Goal: Information Seeking & Learning: Learn about a topic

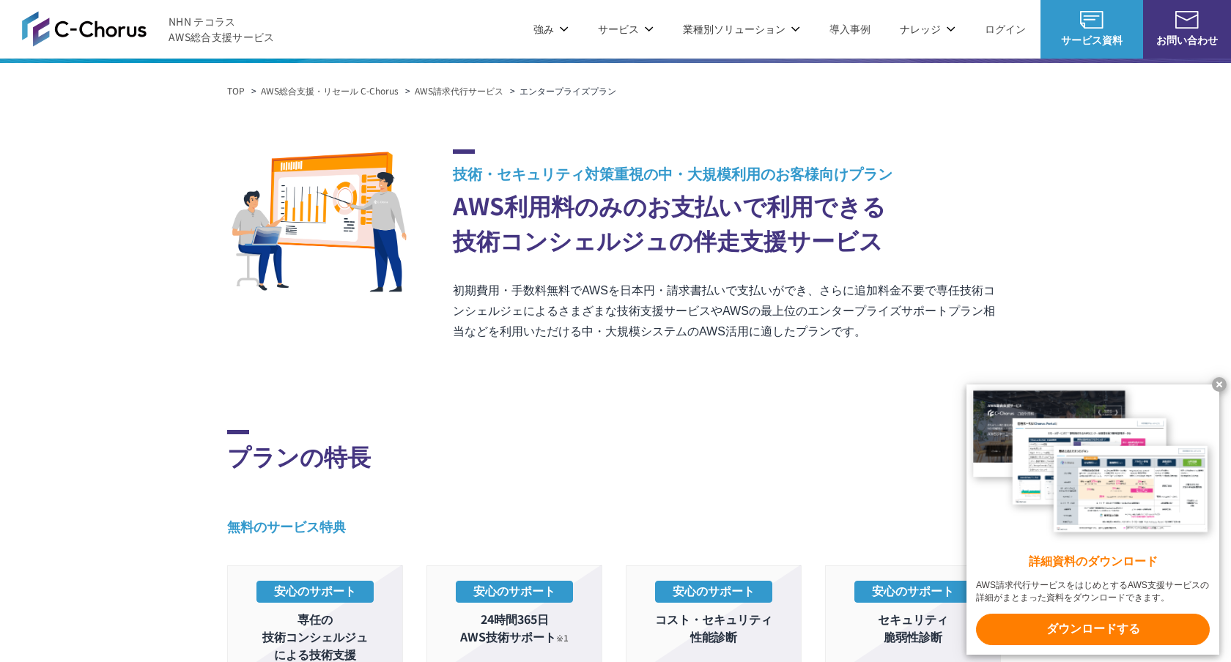
scroll to position [133, 0]
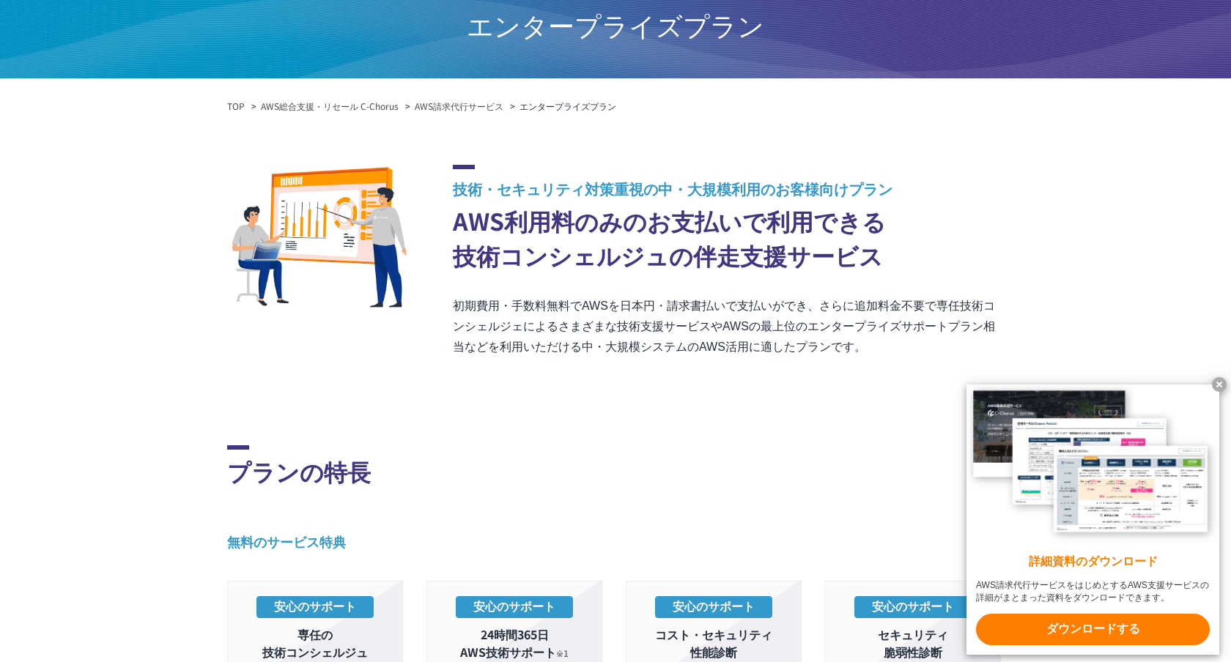
click at [741, 305] on p "初期費用・手数料無料でAWSを日本円・請求書払いで支払いができ、さらに追加料金不要で専任技術コンシェルジェによるさまざまな技術支援サービスやAWSの最上位のエ…" at bounding box center [728, 327] width 551 height 62
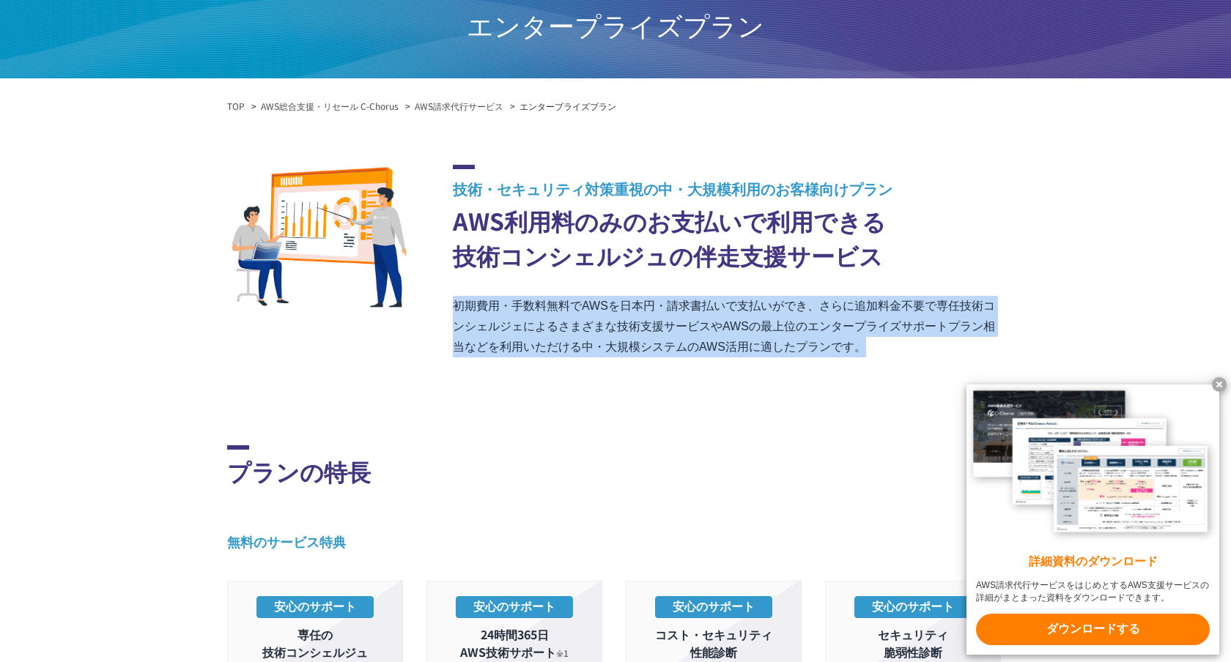
copy div "初期費用・手数料無料でAWSを日本円・請求書払いで支払いができ、さらに追加料金不要で専任技術コンシェルジェによるさまざまな技術支援サービスやAWSの最上位のエ…"
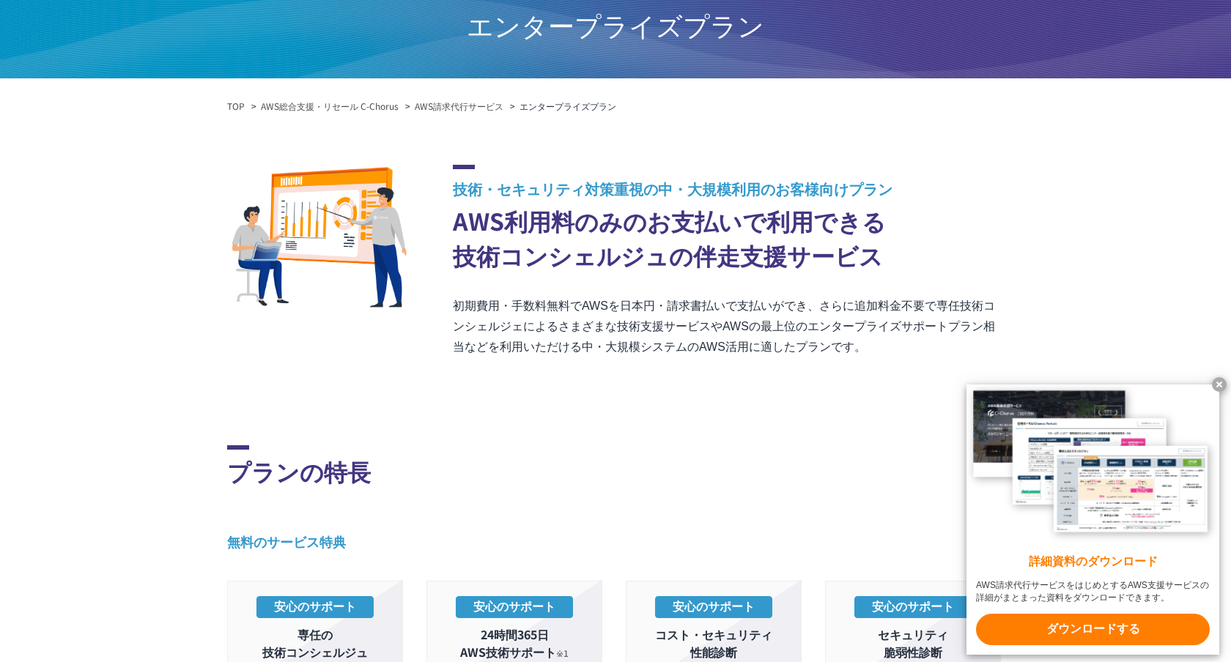
click at [609, 188] on span "技術・セキュリティ対策重視の中・大規模利用のお客様向けプラン" at bounding box center [728, 188] width 551 height 21
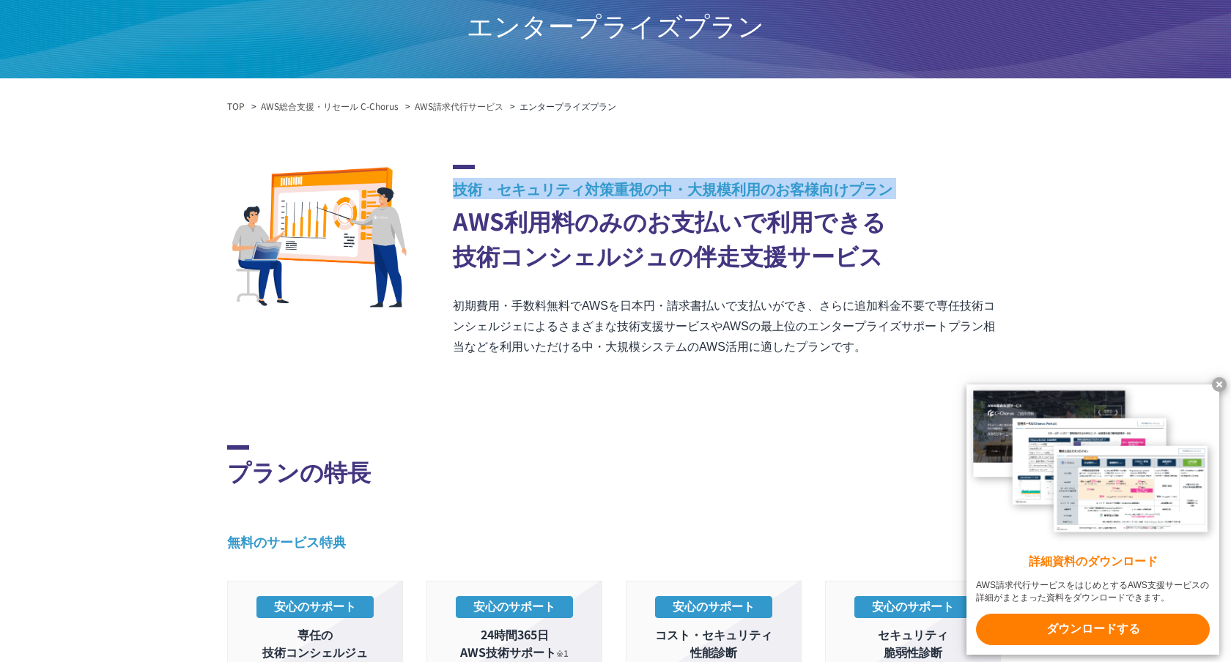
copy span "技術・セキュリティ対策重視の中・大規模利用のお客様向けプラン"
drag, startPoint x: 891, startPoint y: 253, endPoint x: 449, endPoint y: 209, distance: 443.9
click at [449, 209] on div "技術・セキュリティ対策重視の中・大規模利用のお客様向けプラン AWS利用料のみのお支払いで利用できる 技術コンシェルジュの伴走支援サービス 初期費用・手数料無…" at bounding box center [615, 261] width 776 height 193
copy h2 "AWS利用料のみのお支払いで利用できる 技術コンシェルジュの伴走支援サービス"
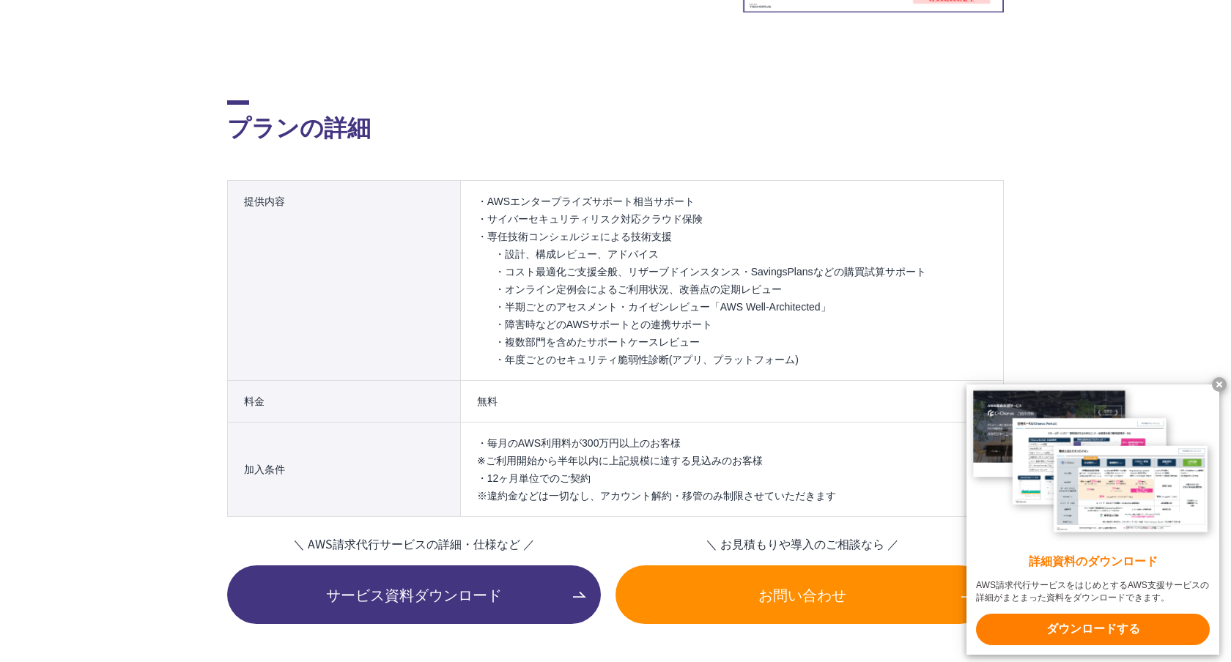
scroll to position [1713, 0]
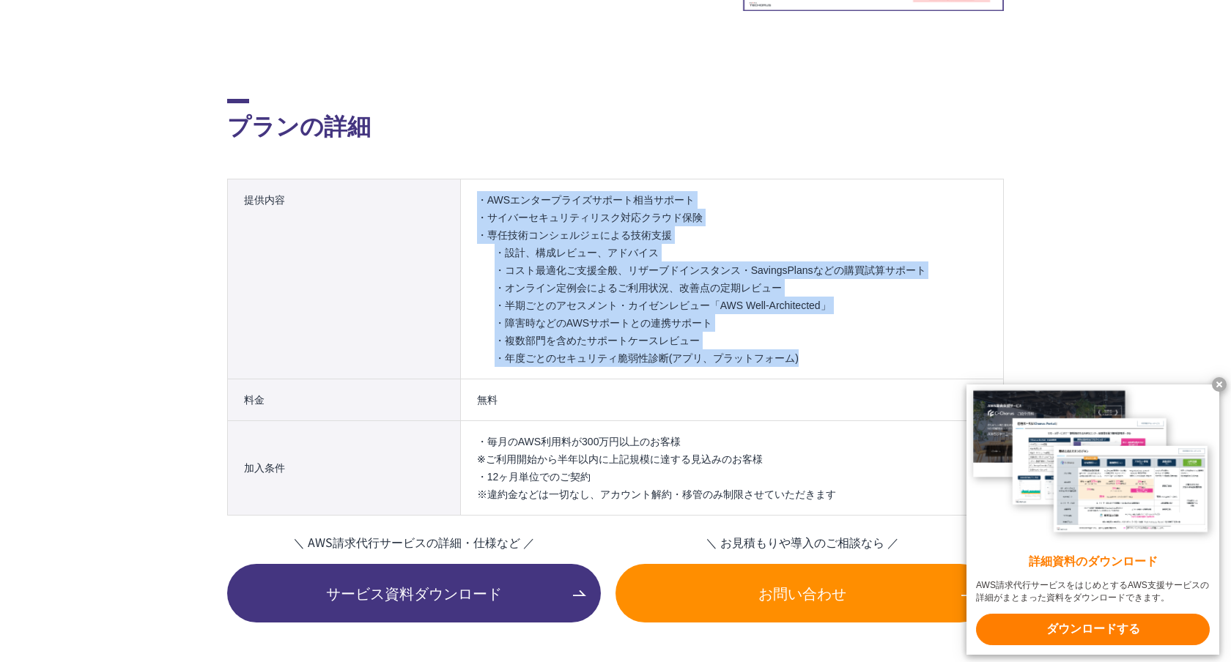
drag, startPoint x: 817, startPoint y: 353, endPoint x: 462, endPoint y: 194, distance: 388.5
click at [462, 194] on td "・AWSエンタープライズサポート相当サポート ・サイバーセキュリティリスク対応クラウド保険 ・専任技術コンシェルジェによる技術支援 ・設計、構成レビュー、アド…" at bounding box center [731, 279] width 543 height 200
copy ul "・AWSエンタープライズサポート相当サポート ・サイバーセキュリティリスク対応クラウド保険 ・専任技術コンシェルジェによる技術支援 ・設計、構成レビュー、アド…"
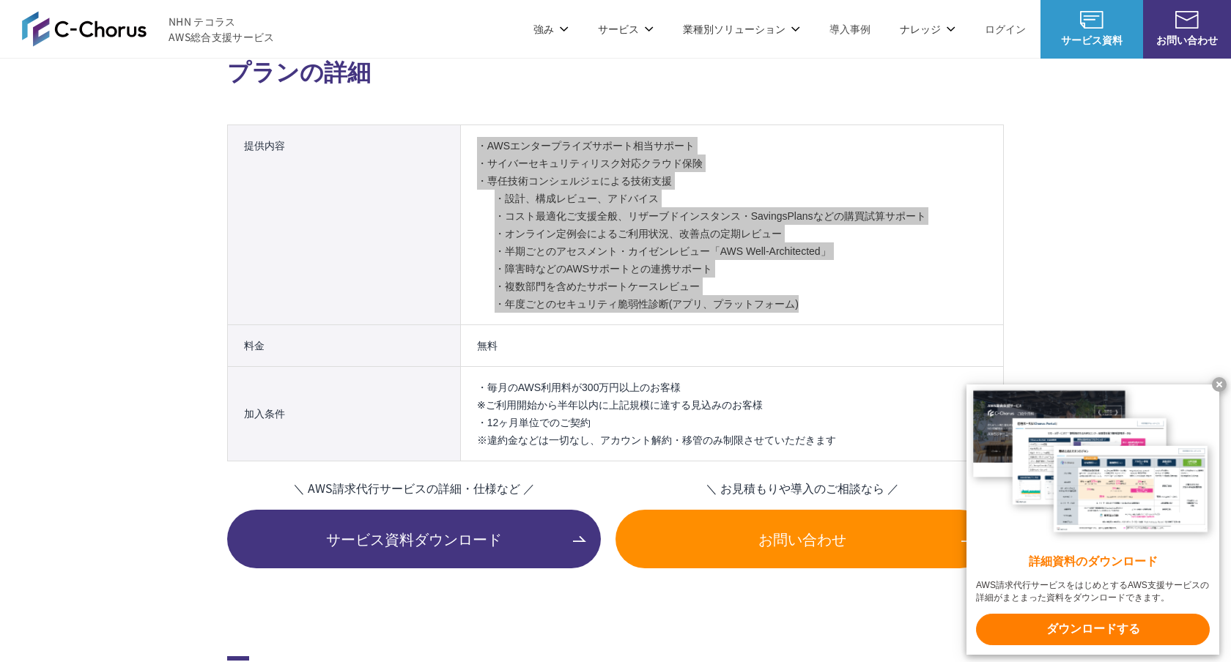
scroll to position [1767, 0]
